Goal: Information Seeking & Learning: Compare options

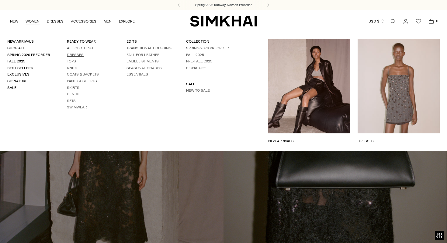
click at [79, 55] on link "Dresses" at bounding box center [75, 55] width 17 height 4
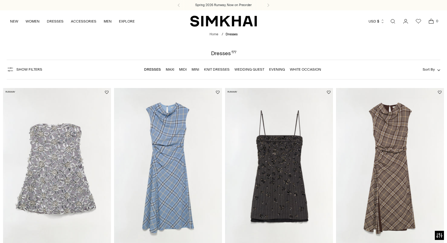
click at [427, 69] on span "Sort By" at bounding box center [429, 69] width 12 height 4
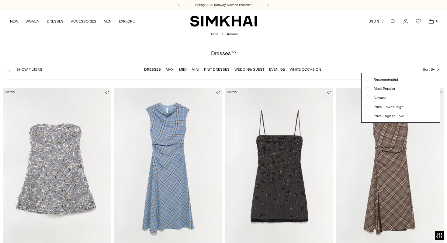
click at [397, 108] on span "Price: Low to High" at bounding box center [386, 106] width 33 height 5
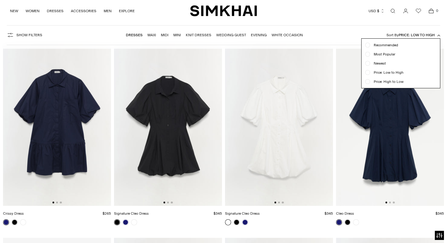
scroll to position [45, 0]
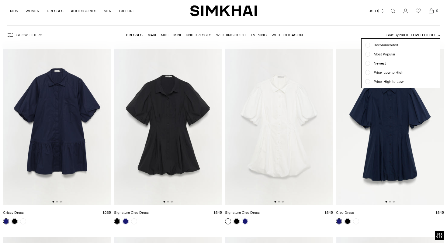
click at [395, 83] on span "Price: High to Low" at bounding box center [386, 81] width 33 height 5
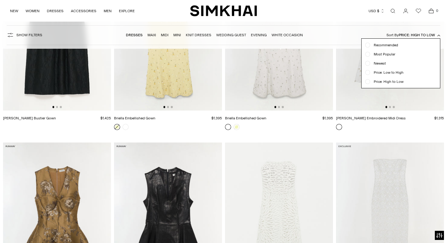
scroll to position [334, 0]
click at [416, 32] on button "Sort By Price: High to Low" at bounding box center [413, 35] width 54 height 7
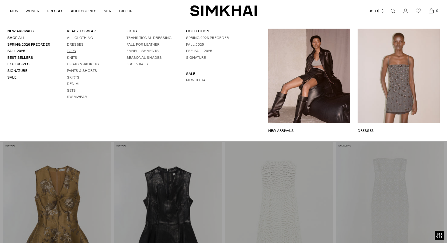
click at [71, 52] on link "Tops" at bounding box center [71, 51] width 9 height 4
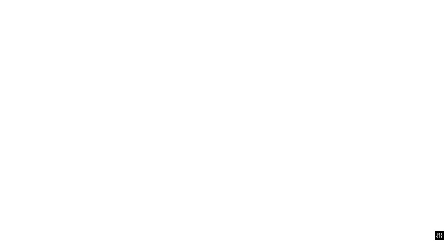
scroll to position [422, 0]
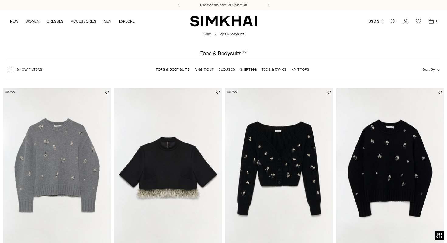
click at [441, 70] on form "Show Filters Show Filters Tops & Bodysuits Night Out Blouses Shirting Tee's & T…" at bounding box center [223, 69] width 447 height 27
click at [434, 70] on span "Sort By" at bounding box center [429, 69] width 12 height 4
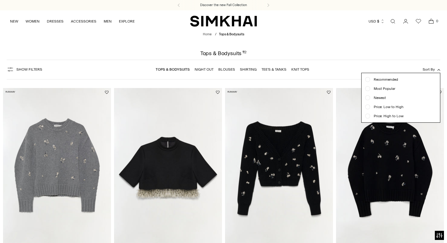
click at [393, 107] on span "Price: Low to High" at bounding box center [386, 106] width 33 height 5
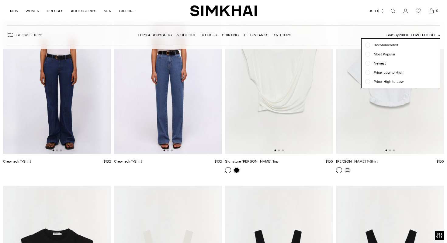
scroll to position [608, 0]
